Goal: Task Accomplishment & Management: Use online tool/utility

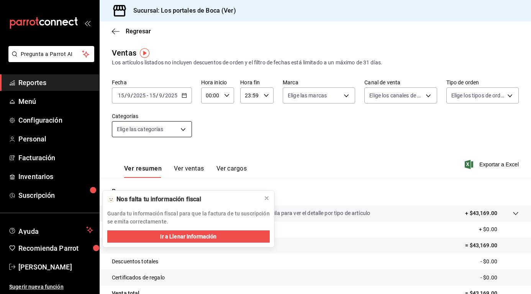
click at [186, 129] on body "Pregunta a Parrot AI Reportes Menú Configuración Personal Facturación Inventari…" at bounding box center [265, 147] width 531 height 294
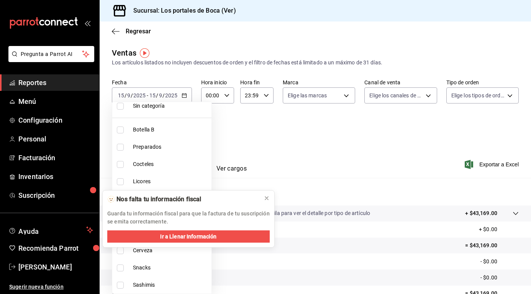
scroll to position [38, 0]
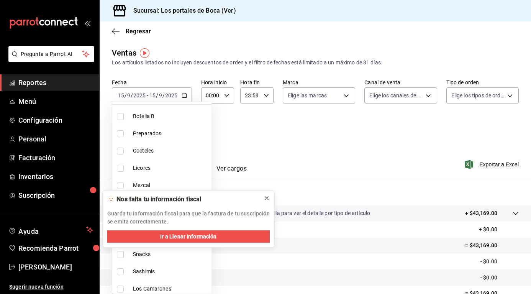
click at [252, 195] on div at bounding box center [267, 198] width 8 height 8
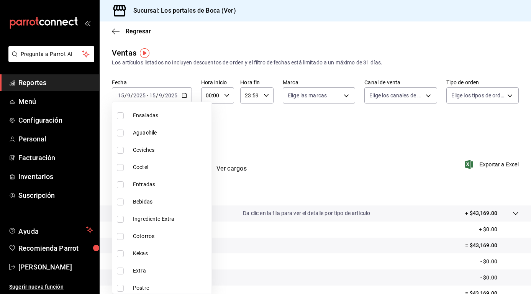
scroll to position [490, 0]
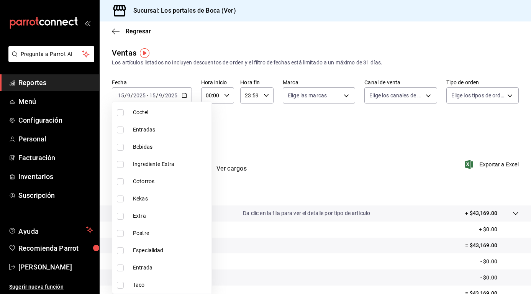
click at [124, 221] on label at bounding box center [122, 284] width 10 height 7
click at [124, 221] on input "checkbox" at bounding box center [120, 284] width 7 height 7
checkbox input "false"
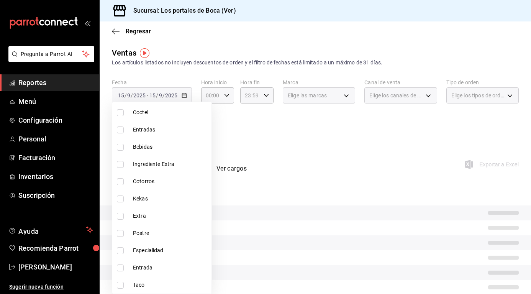
click at [125, 221] on li "Taco" at bounding box center [161, 284] width 99 height 17
type input "8be1a67e-c1d9-45d0-8acd-d9888d76f120"
checkbox input "true"
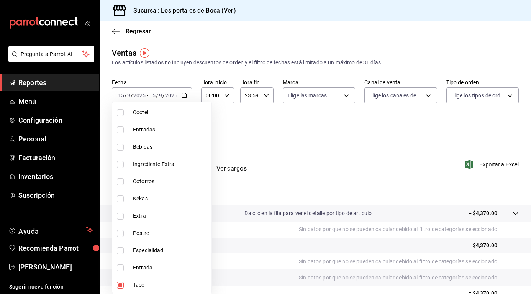
click at [124, 221] on label at bounding box center [122, 267] width 10 height 7
click at [124, 221] on input "checkbox" at bounding box center [120, 267] width 7 height 7
checkbox input "false"
type input "8be1a67e-c1d9-45d0-8acd-d9888d76f120"
click at [119, 221] on input "checkbox" at bounding box center [120, 267] width 7 height 7
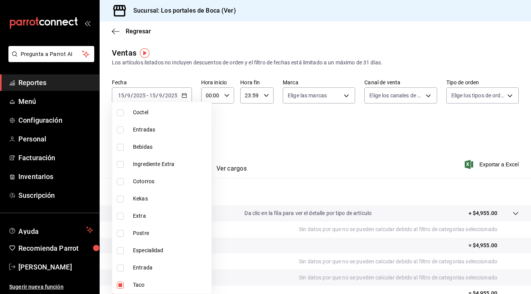
checkbox input "true"
type input "8be1a67e-c1d9-45d0-8acd-d9888d76f120,b91dff45-87de-4512-a91d-f8eb587d86cf"
click at [119, 221] on input "checkbox" at bounding box center [120, 250] width 7 height 7
checkbox input "true"
type input "8be1a67e-c1d9-45d0-8acd-d9888d76f120,b91dff45-87de-4512-a91d-f8eb587d86cf,9d7cf…"
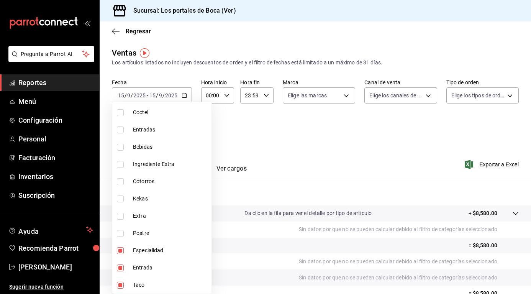
click at [123, 221] on input "checkbox" at bounding box center [120, 233] width 7 height 7
checkbox input "true"
type input "8be1a67e-c1d9-45d0-8acd-d9888d76f120,b91dff45-87de-4512-a91d-f8eb587d86cf,9d7cf…"
click at [123, 218] on input "checkbox" at bounding box center [120, 216] width 7 height 7
checkbox input "true"
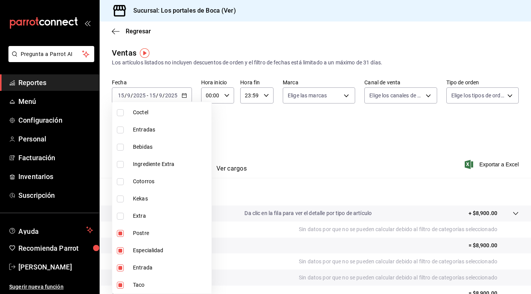
type input "8be1a67e-c1d9-45d0-8acd-d9888d76f120,b91dff45-87de-4512-a91d-f8eb587d86cf,9d7cf…"
click at [252, 150] on div at bounding box center [265, 147] width 531 height 294
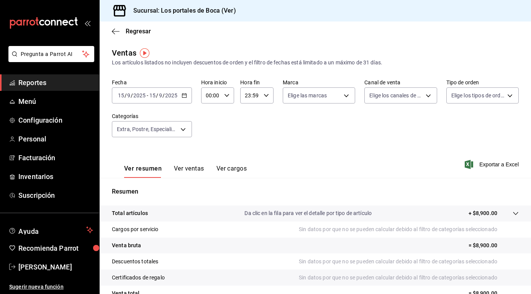
click at [183, 99] on div "2025-09-15 15 / 9 / 2025 - 2025-09-15 15 / 9 / 2025" at bounding box center [152, 95] width 80 height 16
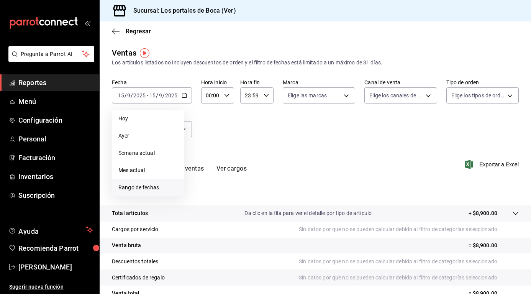
click at [150, 190] on span "Rango de fechas" at bounding box center [147, 187] width 59 height 8
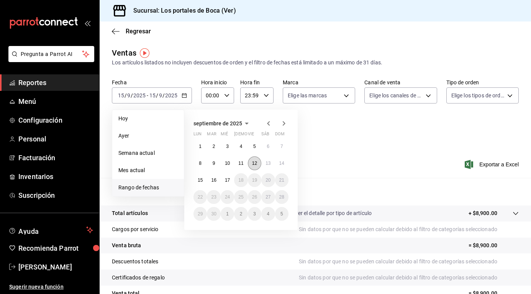
click at [251, 167] on button "12" at bounding box center [254, 163] width 13 height 14
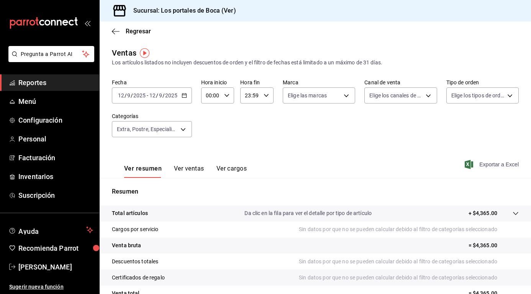
click at [252, 162] on span "Exportar a Excel" at bounding box center [492, 164] width 52 height 9
click at [182, 94] on icon "button" at bounding box center [184, 95] width 5 height 5
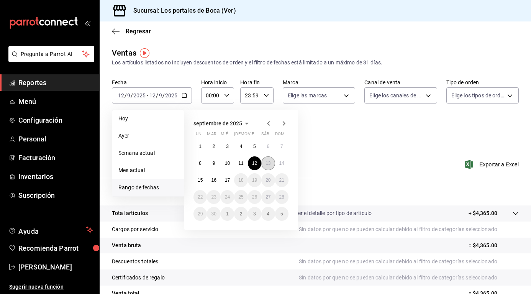
click at [252, 162] on abbr "13" at bounding box center [267, 162] width 5 height 5
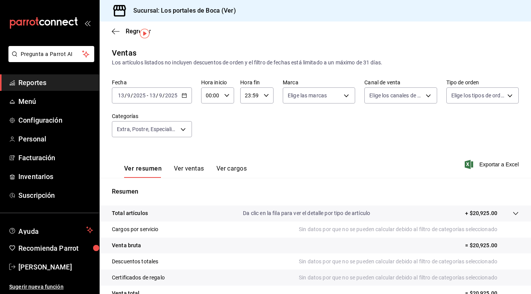
scroll to position [38, 0]
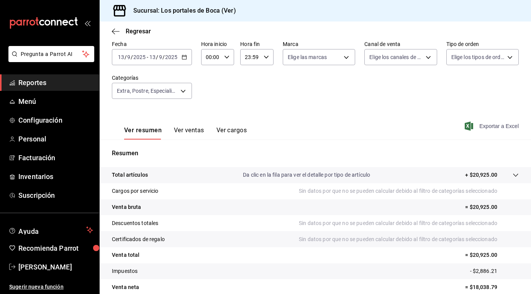
click at [252, 122] on span "Exportar a Excel" at bounding box center [492, 125] width 52 height 9
click at [185, 56] on icon "button" at bounding box center [184, 56] width 5 height 5
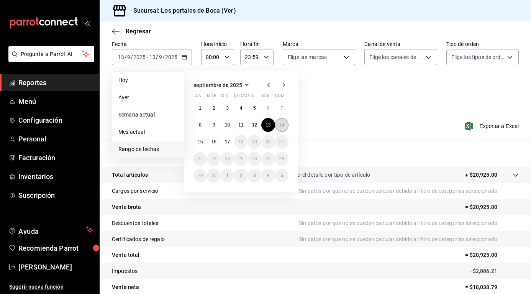
click at [252, 125] on abbr "14" at bounding box center [281, 124] width 5 height 5
click at [252, 125] on div "Ver resumen Ver ventas Ver cargos Exportar a Excel" at bounding box center [315, 123] width 431 height 31
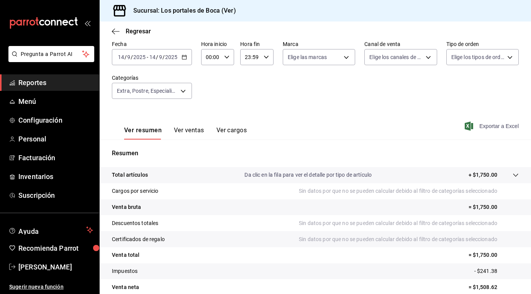
click at [252, 126] on span "Exportar a Excel" at bounding box center [492, 125] width 52 height 9
